Goal: Task Accomplishment & Management: Use online tool/utility

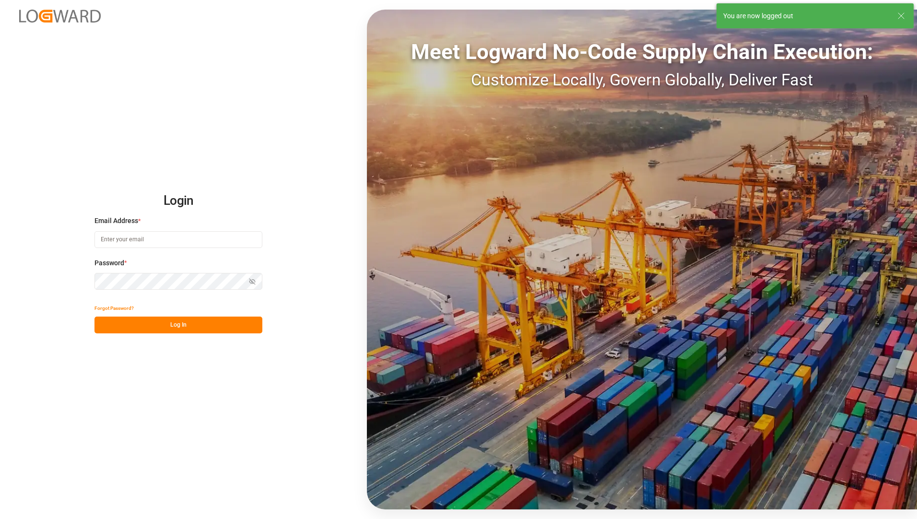
click at [132, 243] on input at bounding box center [179, 239] width 168 height 17
type input "[EMAIL_ADDRESS][PERSON_NAME][DOMAIN_NAME]"
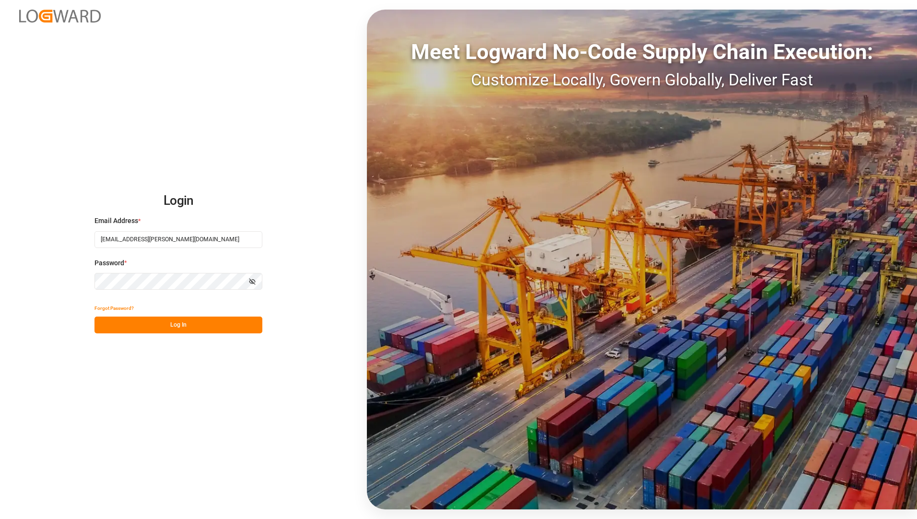
click at [60, 378] on div "Login Email Address * [EMAIL_ADDRESS][PERSON_NAME][DOMAIN_NAME] Password * Show…" at bounding box center [458, 259] width 917 height 519
click at [124, 327] on button "Log In" at bounding box center [179, 325] width 168 height 17
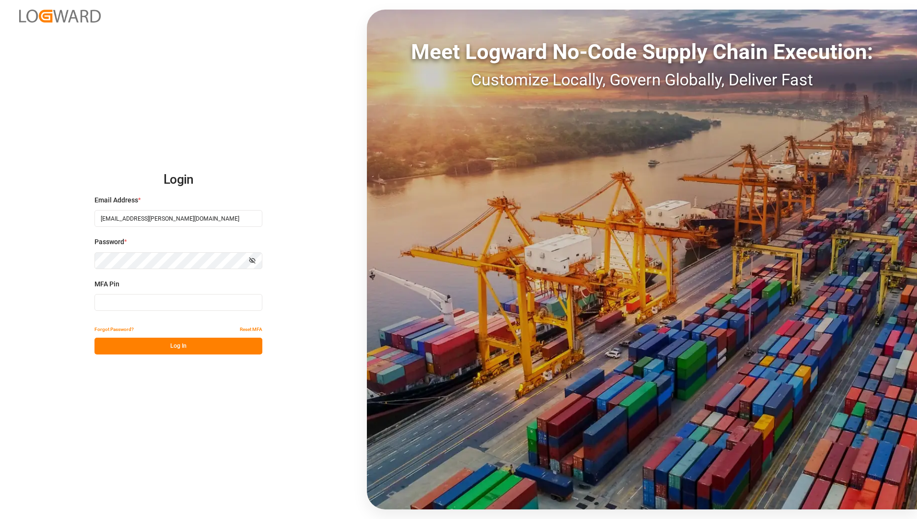
drag, startPoint x: 157, startPoint y: 305, endPoint x: 181, endPoint y: 310, distance: 24.6
click at [157, 305] on input at bounding box center [179, 302] width 168 height 17
click at [215, 310] on input at bounding box center [179, 302] width 168 height 17
type input "661045"
click at [218, 344] on button "Log In" at bounding box center [179, 346] width 168 height 17
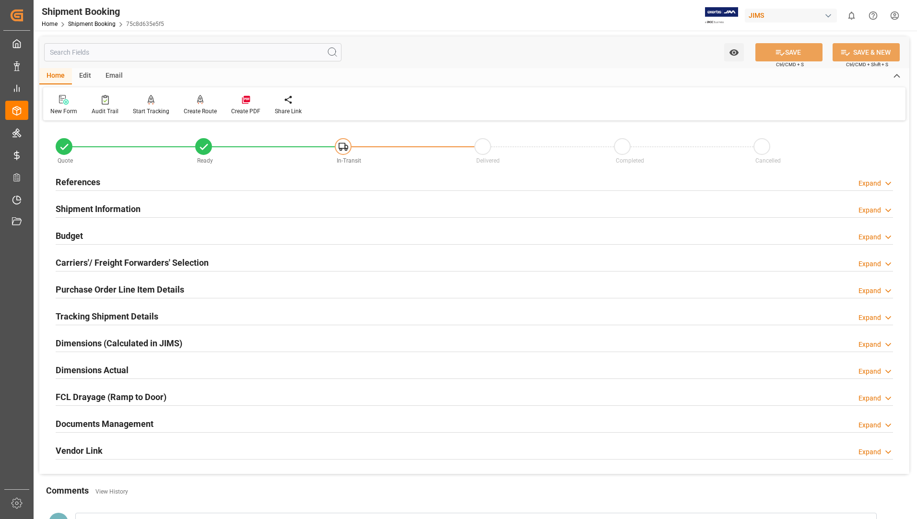
click at [120, 426] on h2 "Documents Management" at bounding box center [105, 423] width 98 height 13
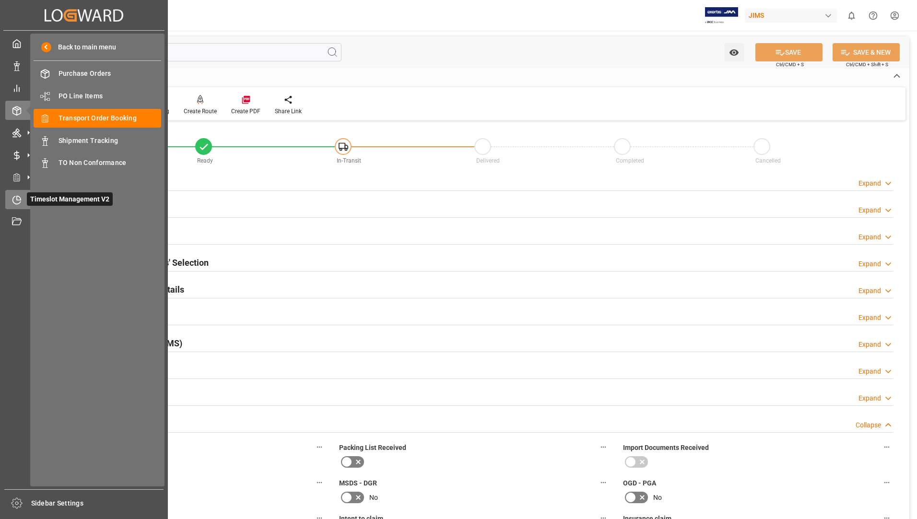
click at [18, 199] on icon at bounding box center [17, 200] width 10 height 10
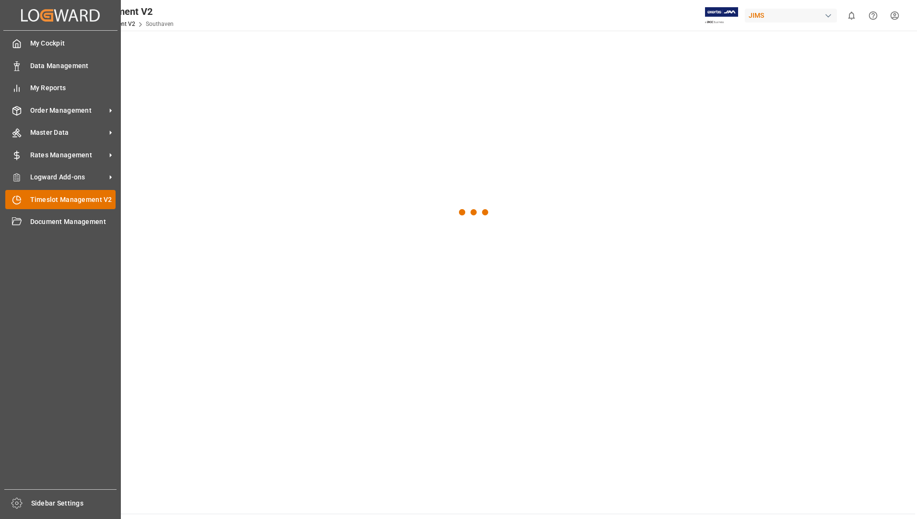
click at [104, 194] on div "Timeslot Management V2 Timeslot Management V2" at bounding box center [60, 199] width 110 height 19
